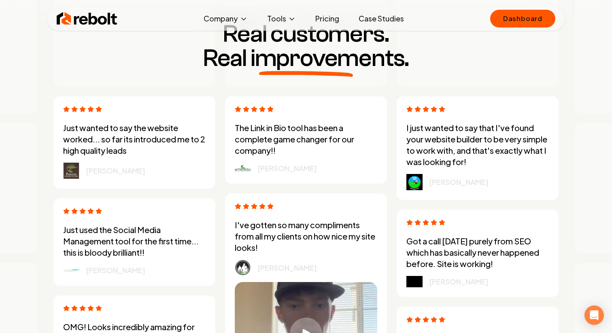
scroll to position [2138, 0]
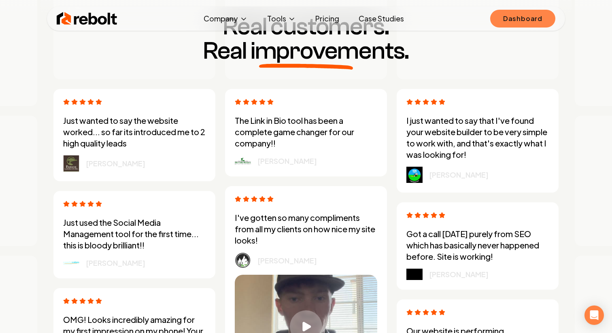
click at [512, 22] on link "Dashboard" at bounding box center [522, 19] width 65 height 18
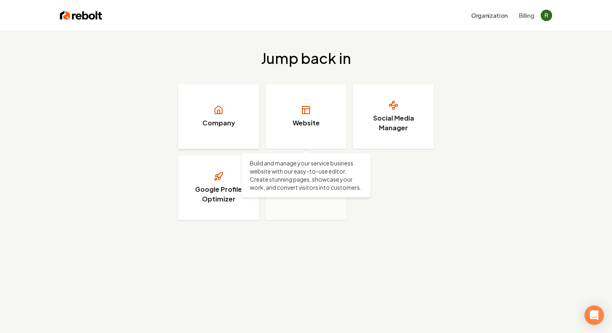
click at [242, 116] on link "Company" at bounding box center [218, 116] width 81 height 65
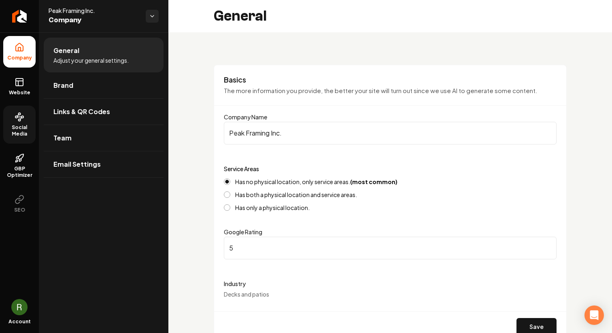
click at [17, 135] on span "Social Media" at bounding box center [19, 130] width 32 height 13
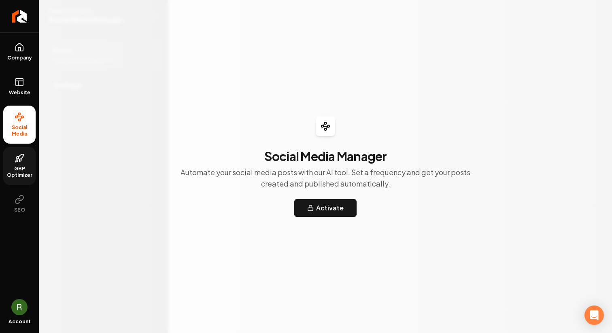
click at [19, 162] on icon at bounding box center [20, 158] width 10 height 10
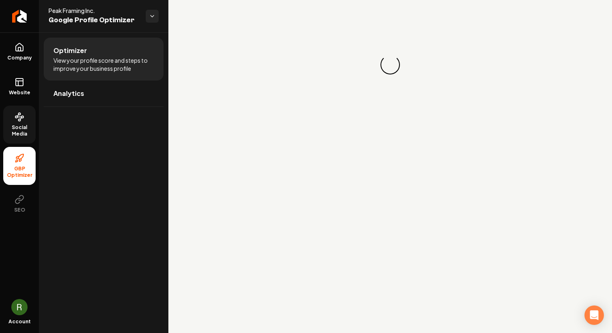
click at [20, 137] on link "Social Media" at bounding box center [19, 125] width 32 height 38
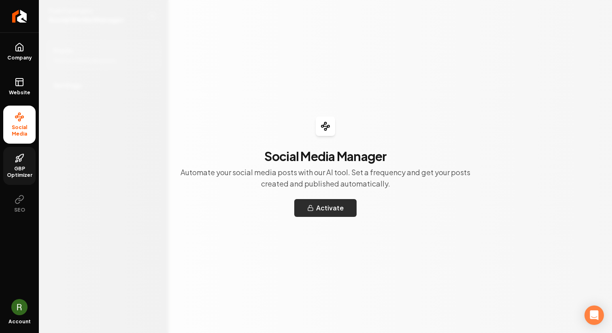
click at [316, 212] on button "Activate" at bounding box center [325, 208] width 62 height 18
click at [23, 86] on icon at bounding box center [20, 82] width 10 height 10
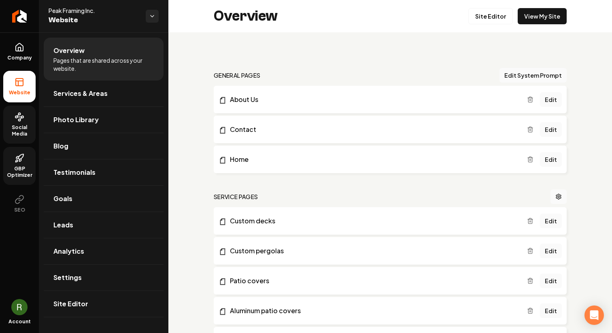
click at [23, 169] on span "GBP Optimizer" at bounding box center [19, 172] width 32 height 13
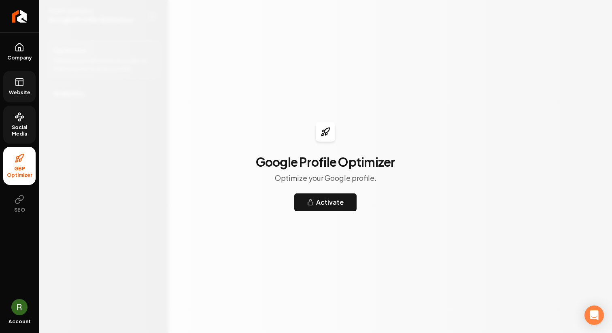
click at [20, 96] on link "Website" at bounding box center [19, 87] width 32 height 32
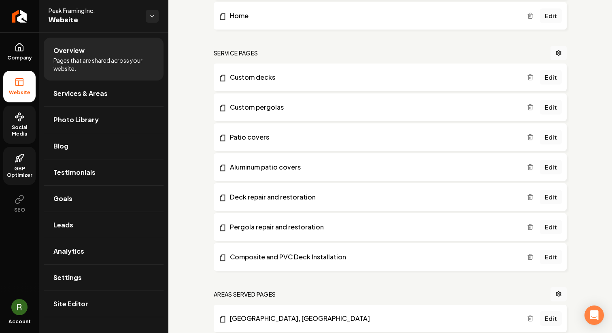
scroll to position [148, 0]
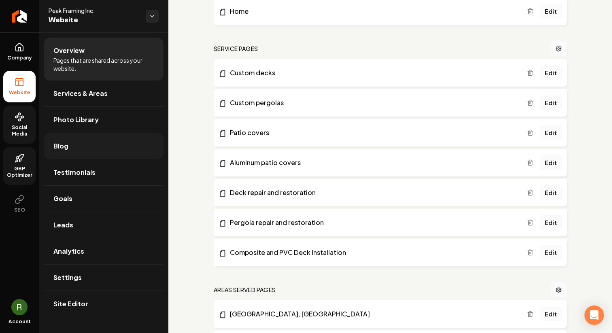
click at [101, 142] on link "Blog" at bounding box center [104, 146] width 120 height 26
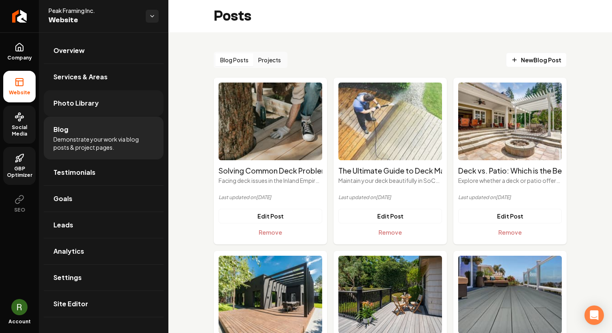
click at [57, 104] on span "Photo Library" at bounding box center [75, 103] width 45 height 10
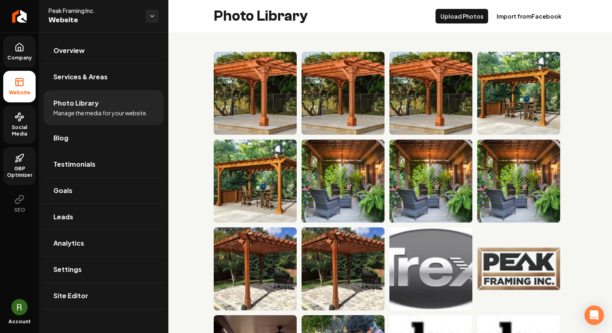
click at [16, 46] on icon at bounding box center [19, 47] width 7 height 8
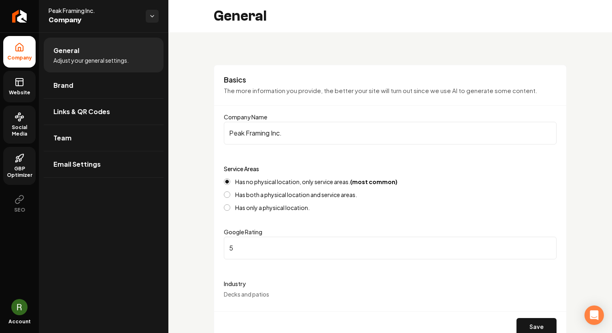
click at [24, 101] on link "Website" at bounding box center [19, 87] width 32 height 32
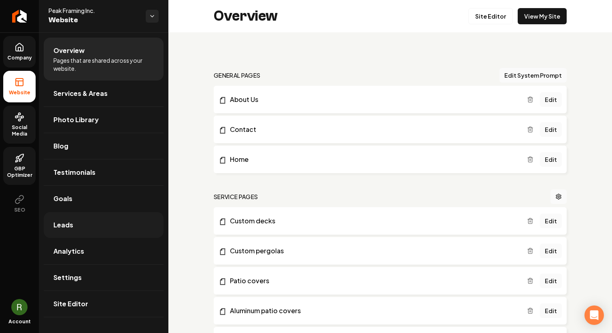
click at [66, 224] on span "Leads" at bounding box center [63, 225] width 20 height 10
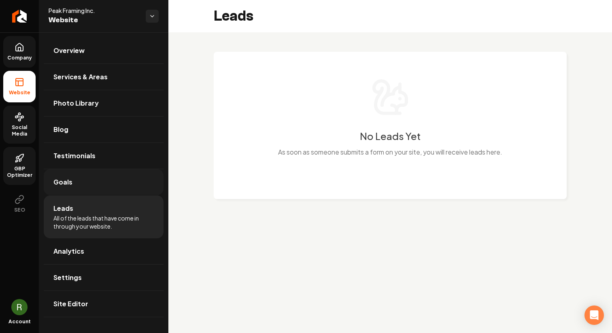
click at [61, 192] on link "Goals" at bounding box center [104, 182] width 120 height 26
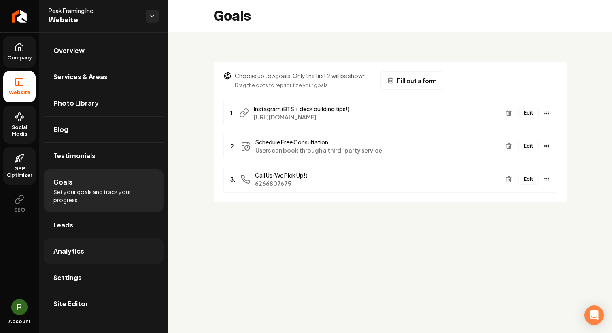
click at [73, 242] on link "Analytics" at bounding box center [104, 251] width 120 height 26
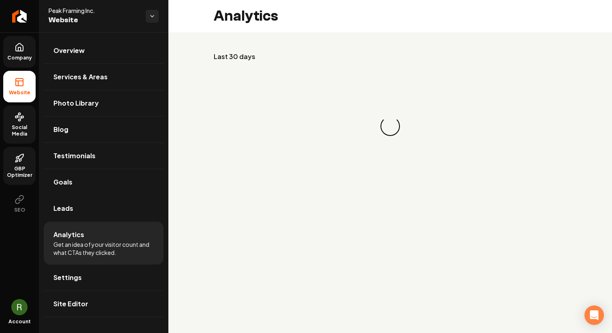
click at [189, 196] on div "Last 30 days Loading... Loading..." at bounding box center [390, 121] width 444 height 178
